Goal: Task Accomplishment & Management: Use online tool/utility

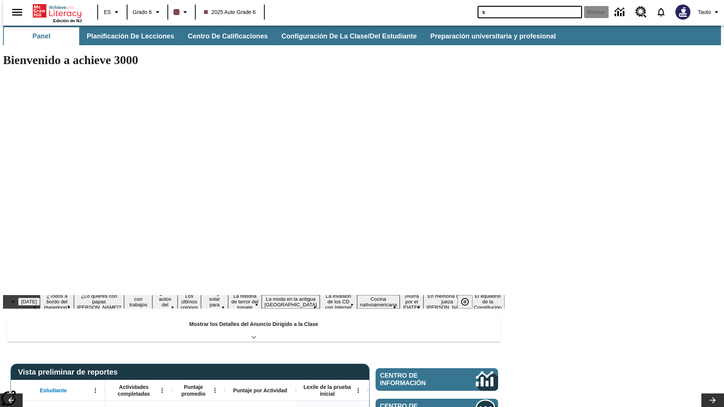
type input "s"
click at [592, 12] on button "Buscar" at bounding box center [596, 12] width 25 height 12
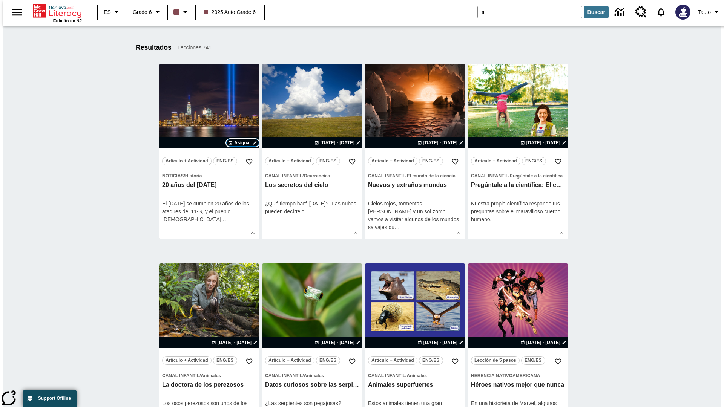
click at [242, 143] on span "Asignar" at bounding box center [242, 143] width 17 height 7
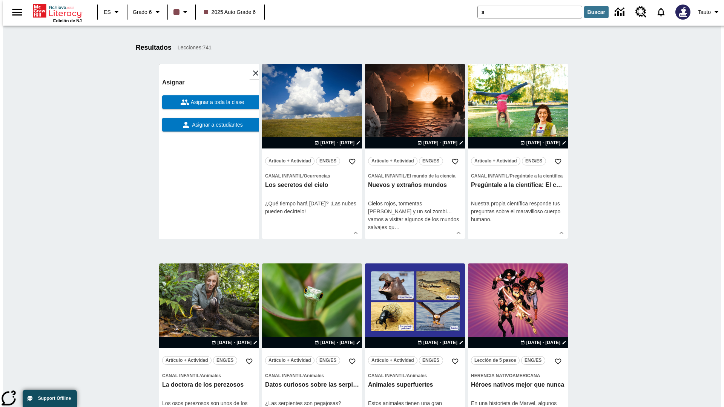
scroll to position [118, 0]
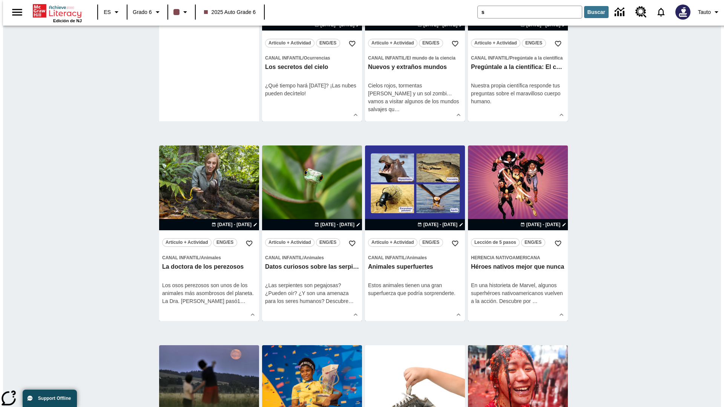
click at [209, 11] on span "Asignar a estudiantes" at bounding box center [216, 7] width 52 height 8
